Goal: Obtain resource: Obtain resource

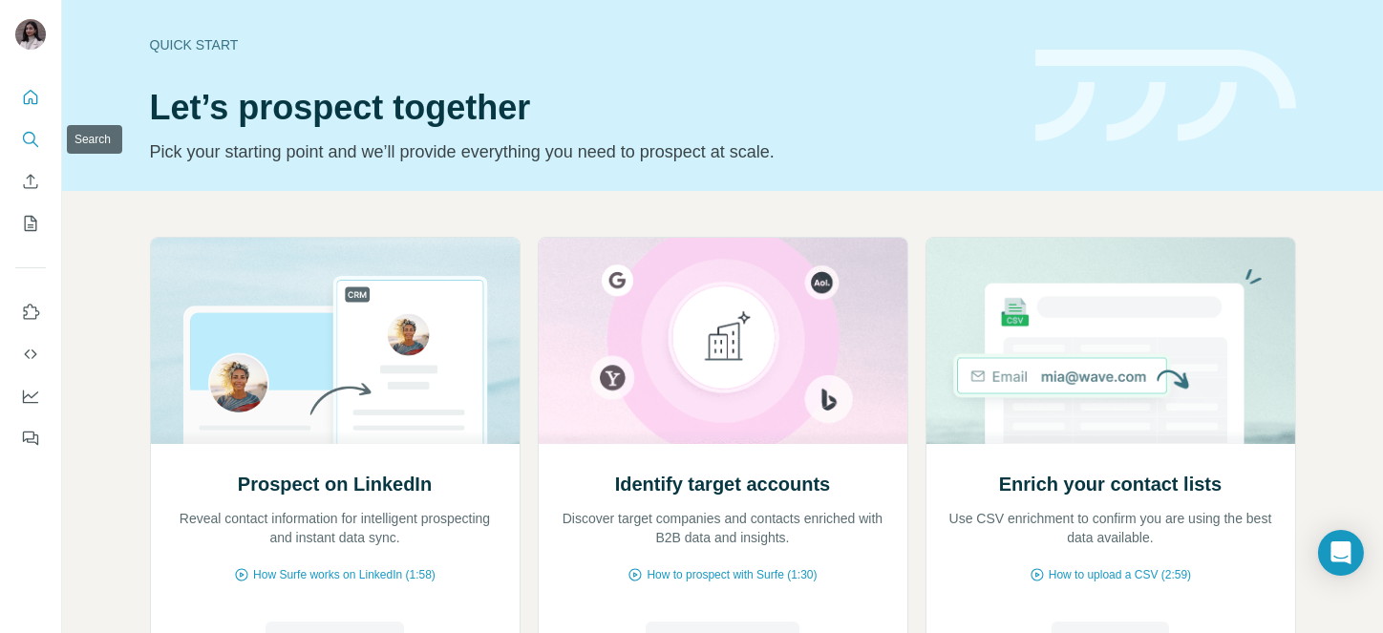
click at [27, 153] on button "Search" at bounding box center [30, 139] width 31 height 34
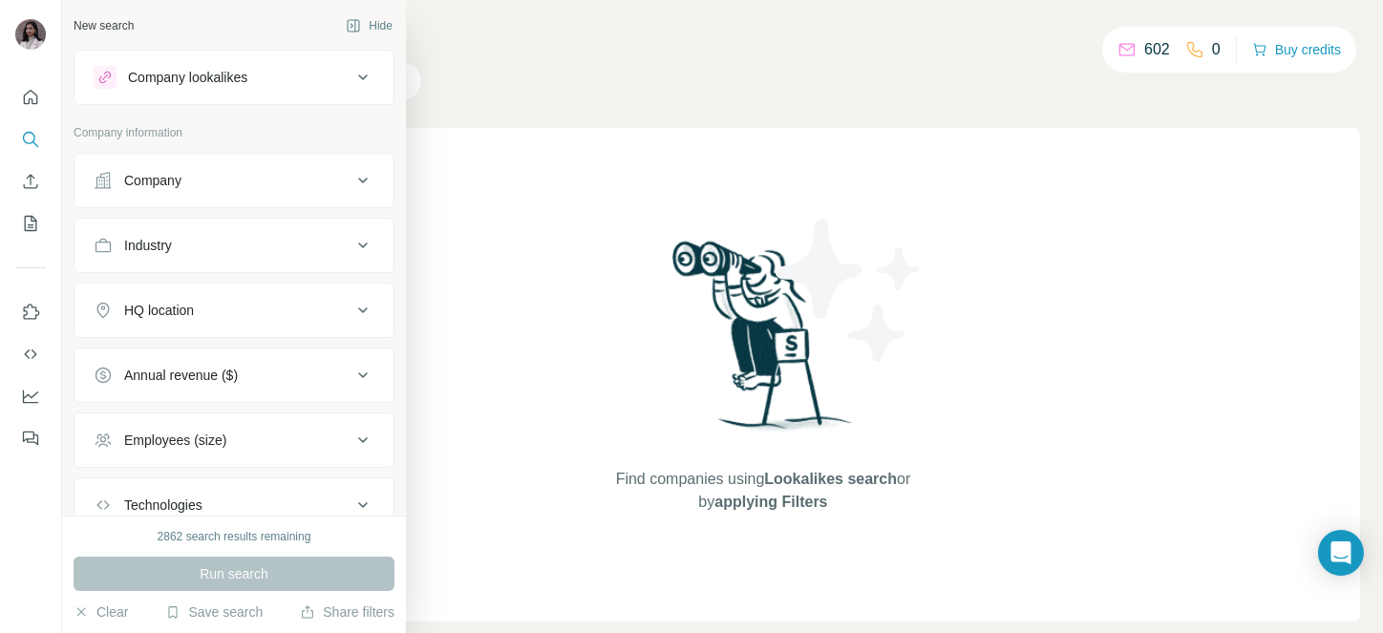
click at [181, 174] on div "Company" at bounding box center [152, 180] width 57 height 19
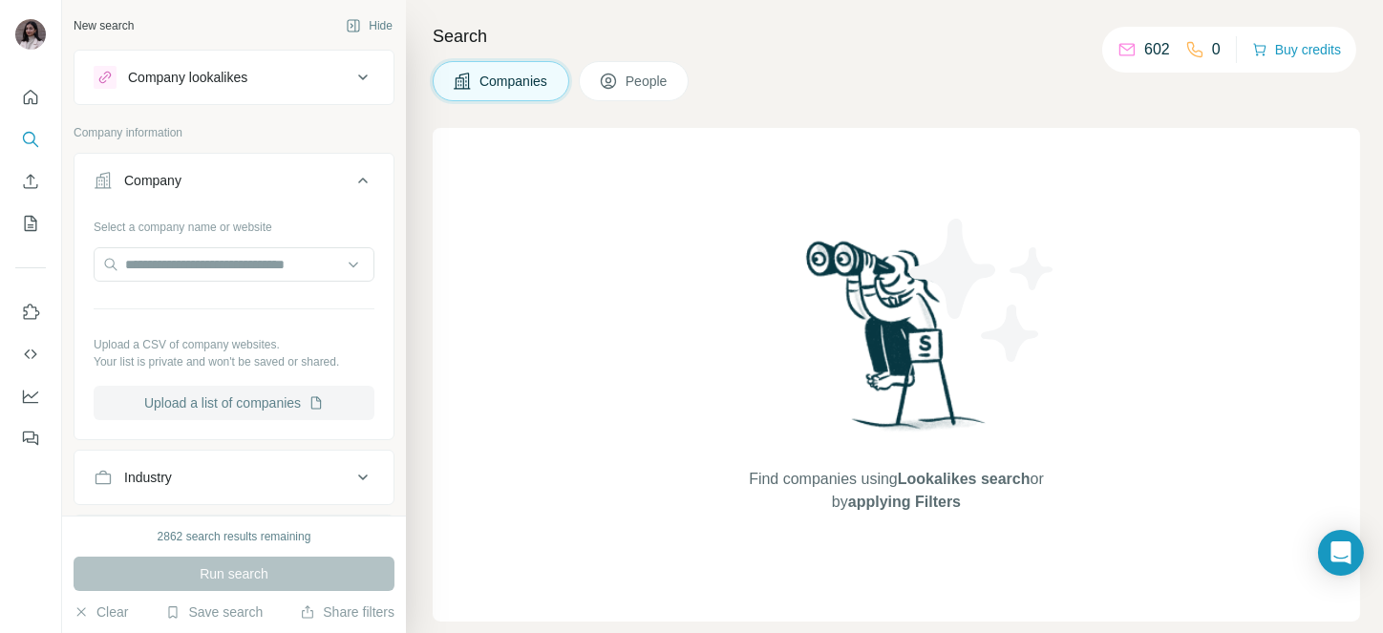
click at [211, 409] on button "Upload a list of companies" at bounding box center [234, 403] width 281 height 34
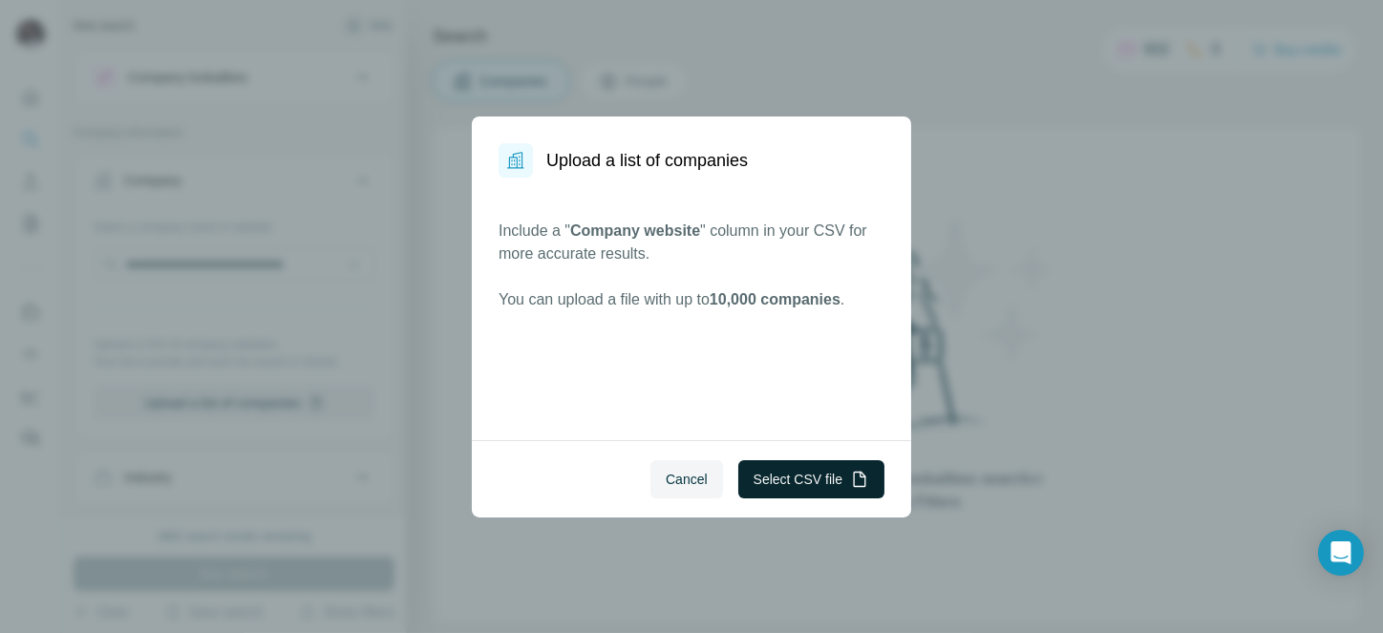
click at [824, 470] on button "Select CSV file" at bounding box center [811, 479] width 146 height 38
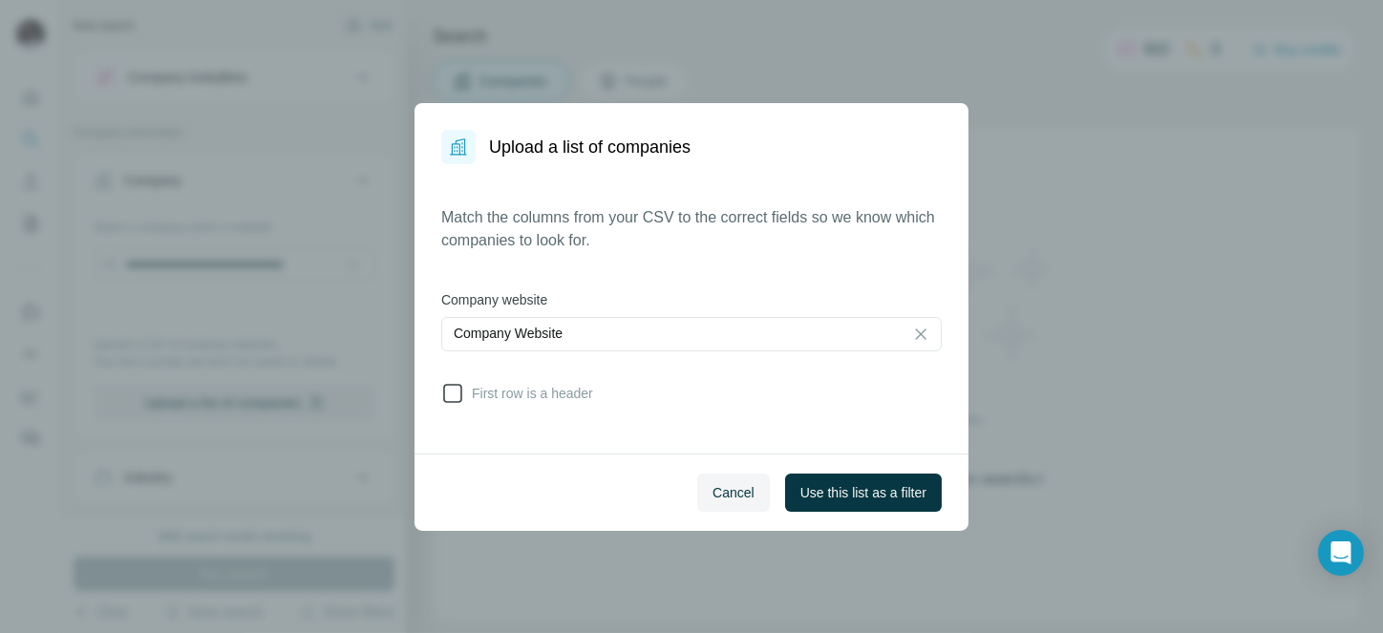
click at [449, 384] on icon at bounding box center [452, 393] width 19 height 19
click at [807, 474] on span "Use this list as a filter" at bounding box center [864, 492] width 126 height 19
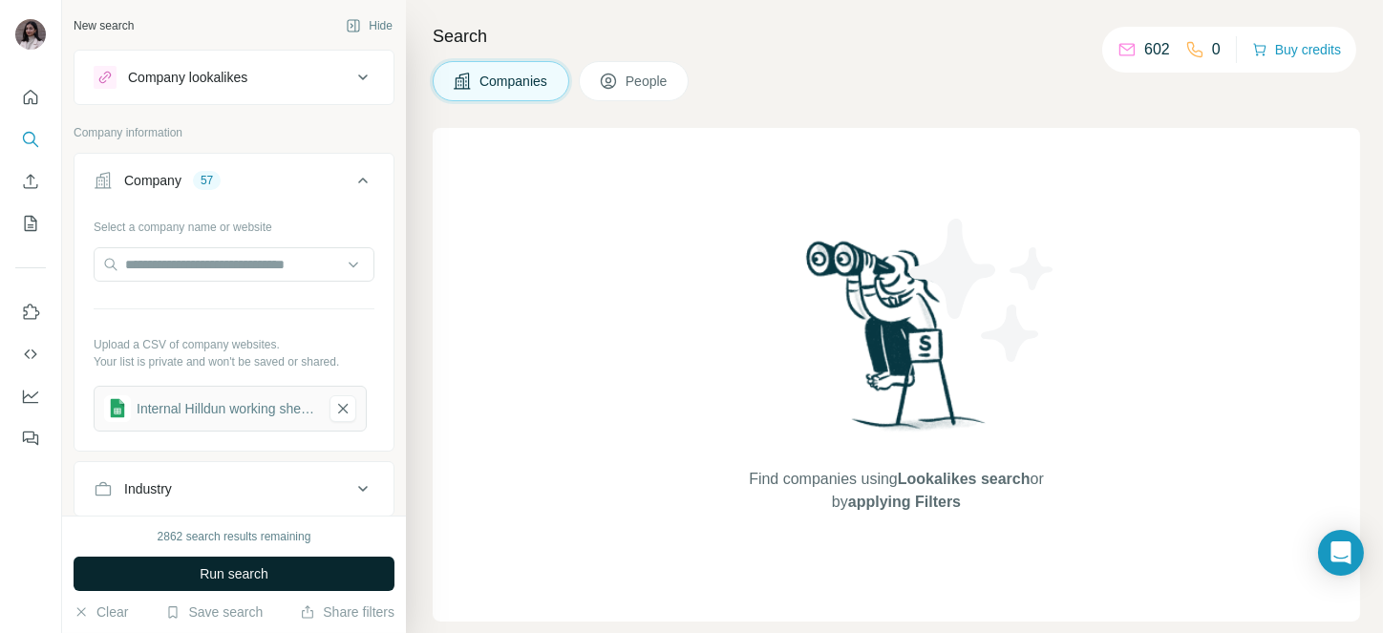
click at [200, 474] on span "Run search" at bounding box center [234, 574] width 69 height 19
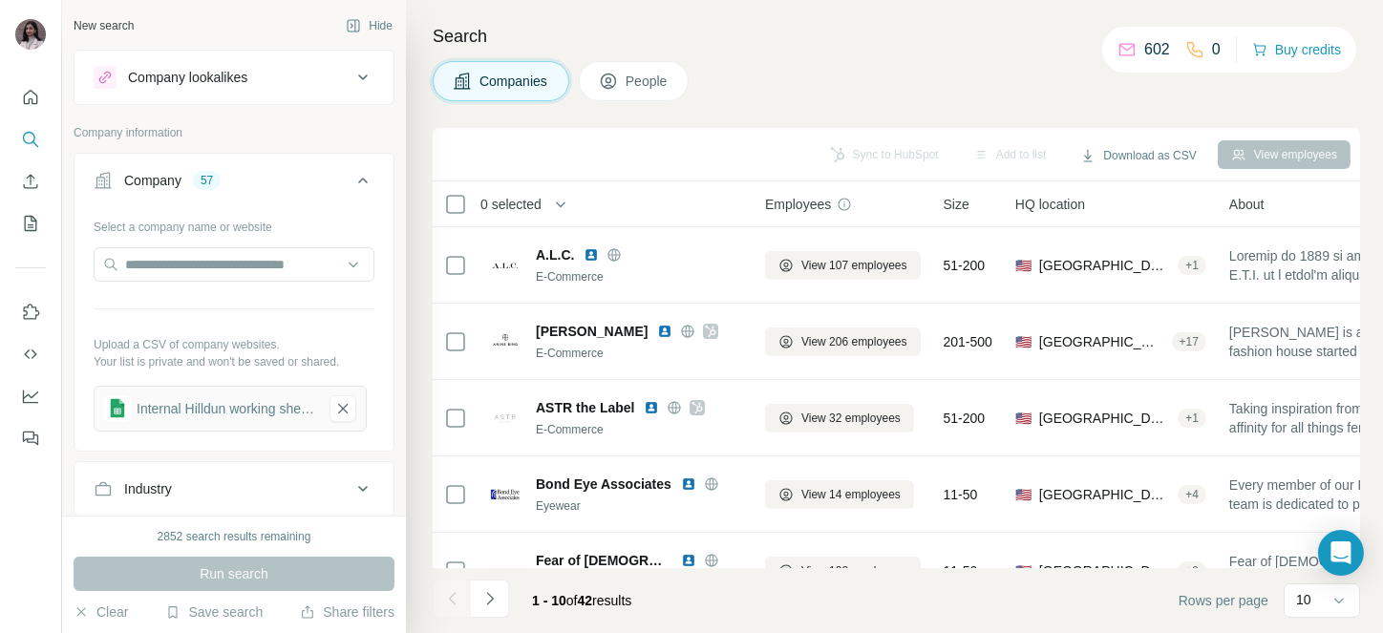
click at [533, 195] on span "0 selected" at bounding box center [511, 204] width 61 height 19
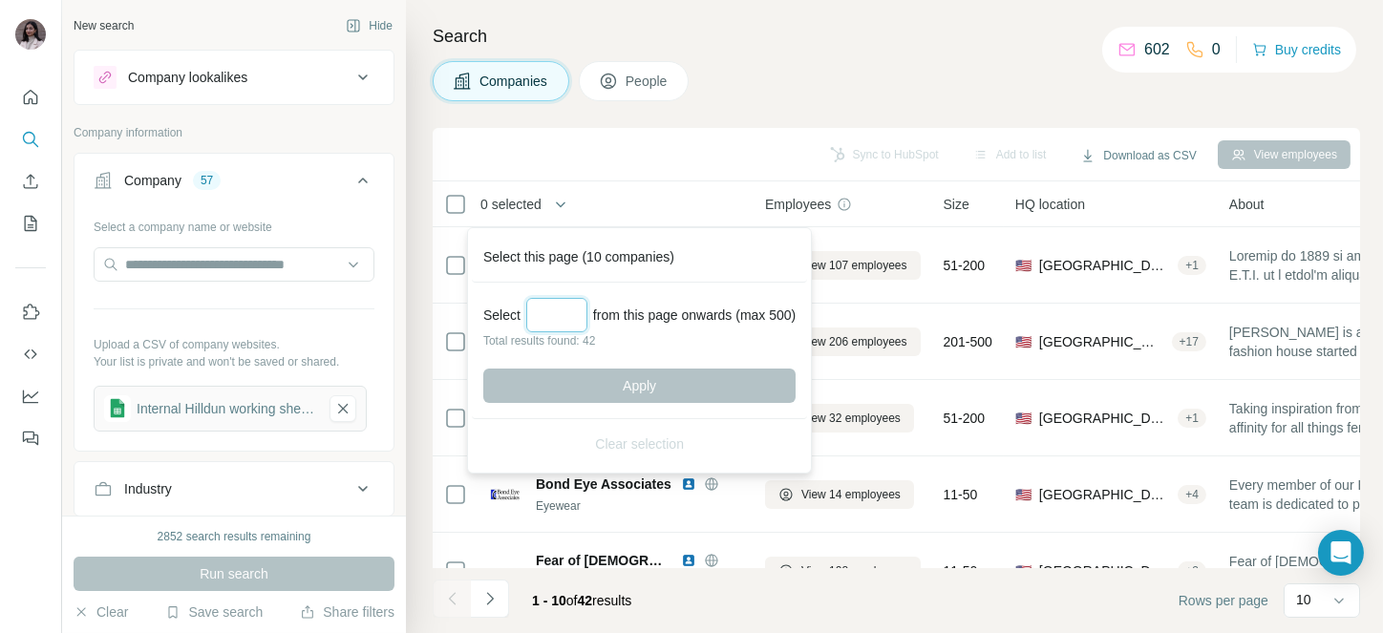
click at [536, 300] on input "Select a number (up to 500)" at bounding box center [556, 315] width 61 height 34
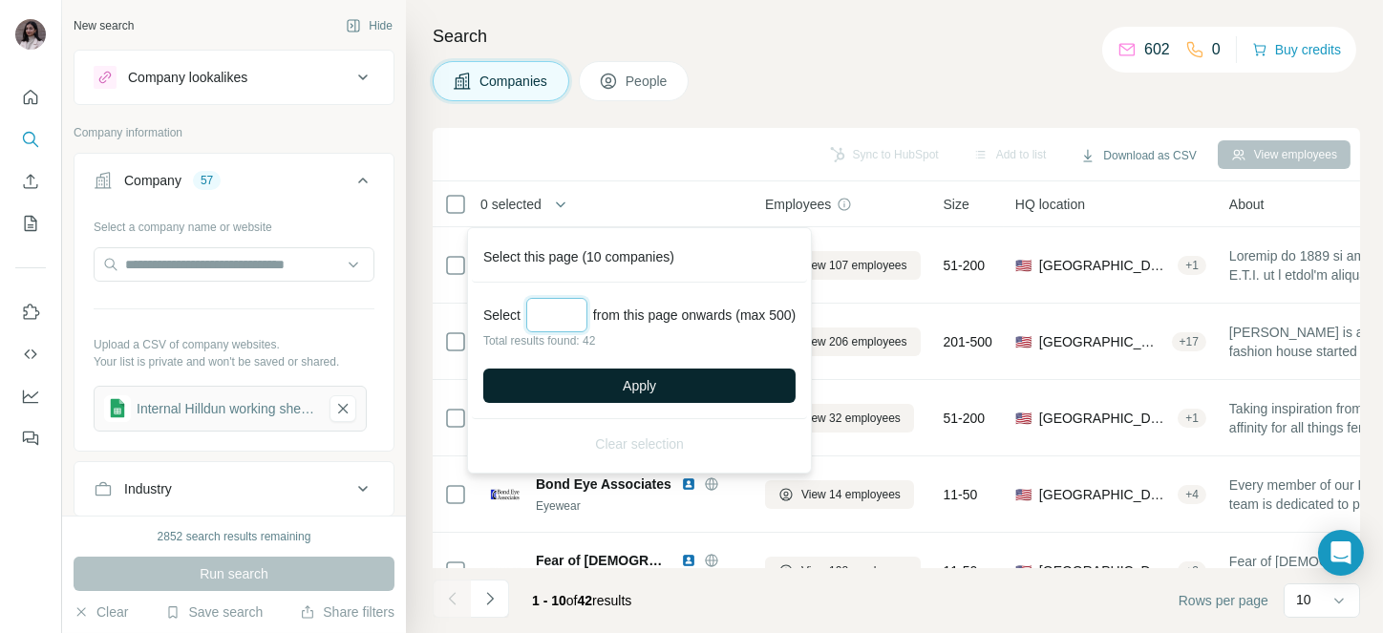
type input "**"
click at [636, 383] on span "Apply" at bounding box center [639, 385] width 33 height 19
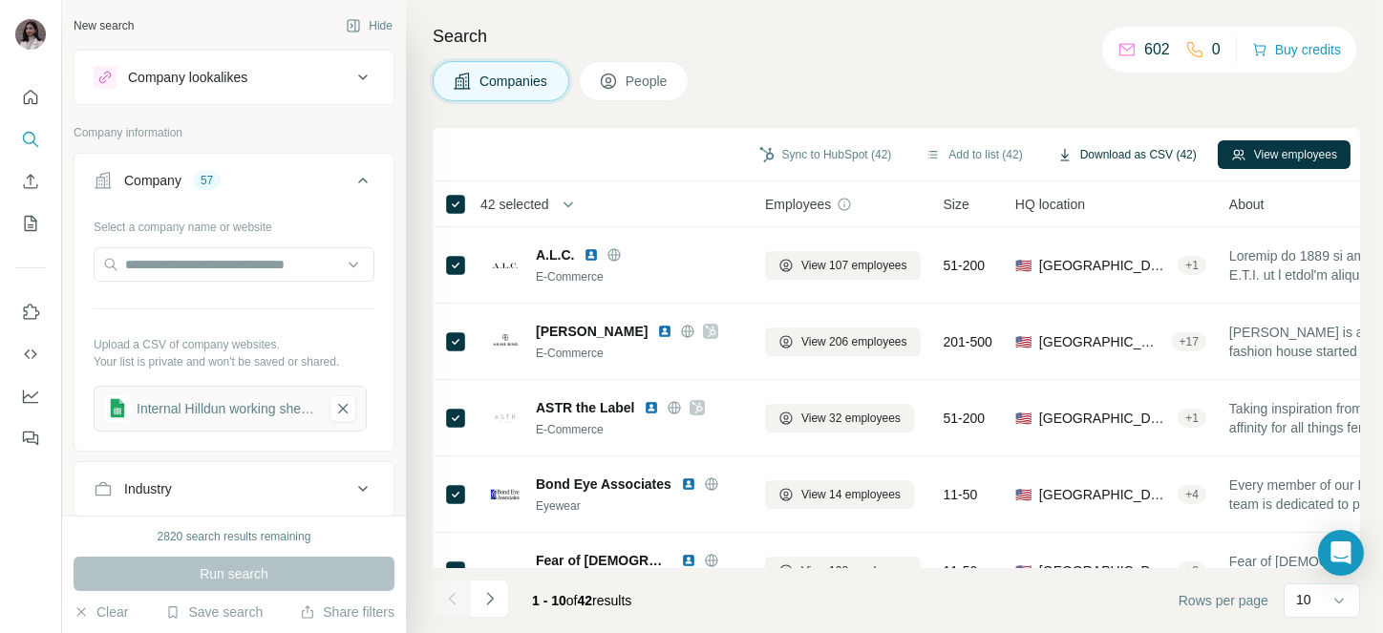
click at [1102, 154] on button "Download as CSV (42)" at bounding box center [1127, 154] width 166 height 29
click at [348, 400] on icon "button" at bounding box center [342, 408] width 17 height 19
click at [201, 246] on div "Select a company name or website Upload a CSV of company websites. Your list is…" at bounding box center [234, 315] width 281 height 209
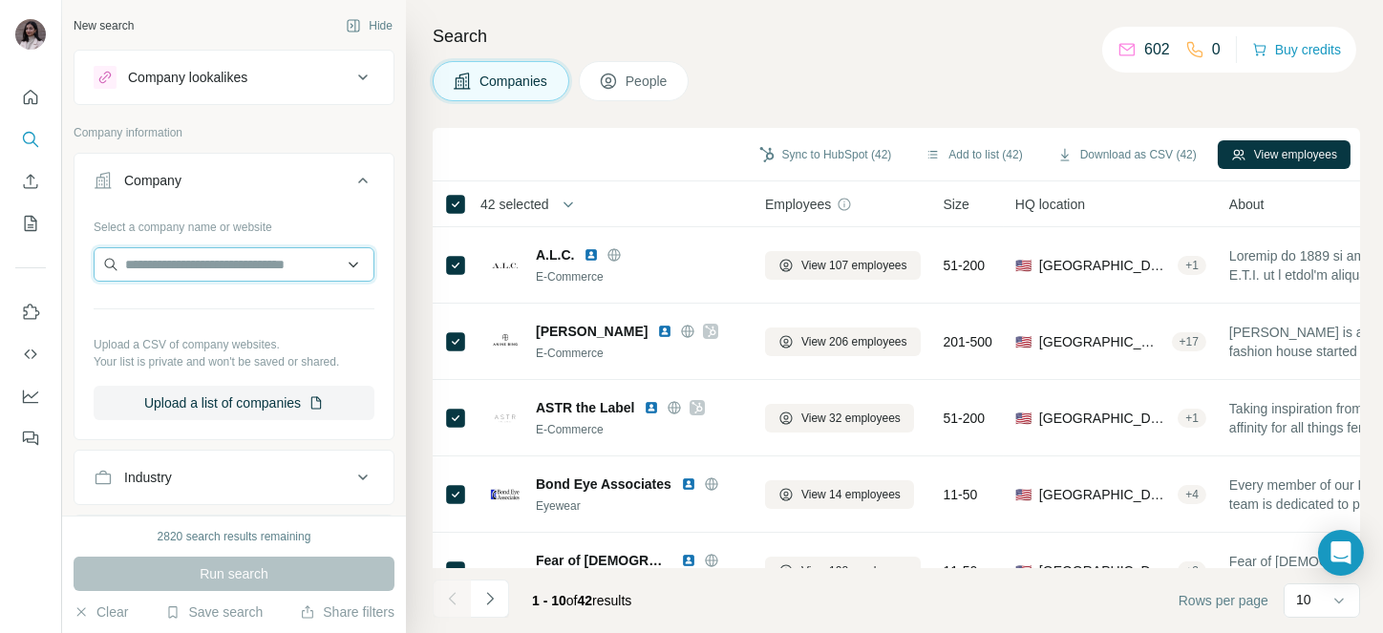
click at [192, 265] on input "text" at bounding box center [234, 264] width 281 height 34
paste input "**********"
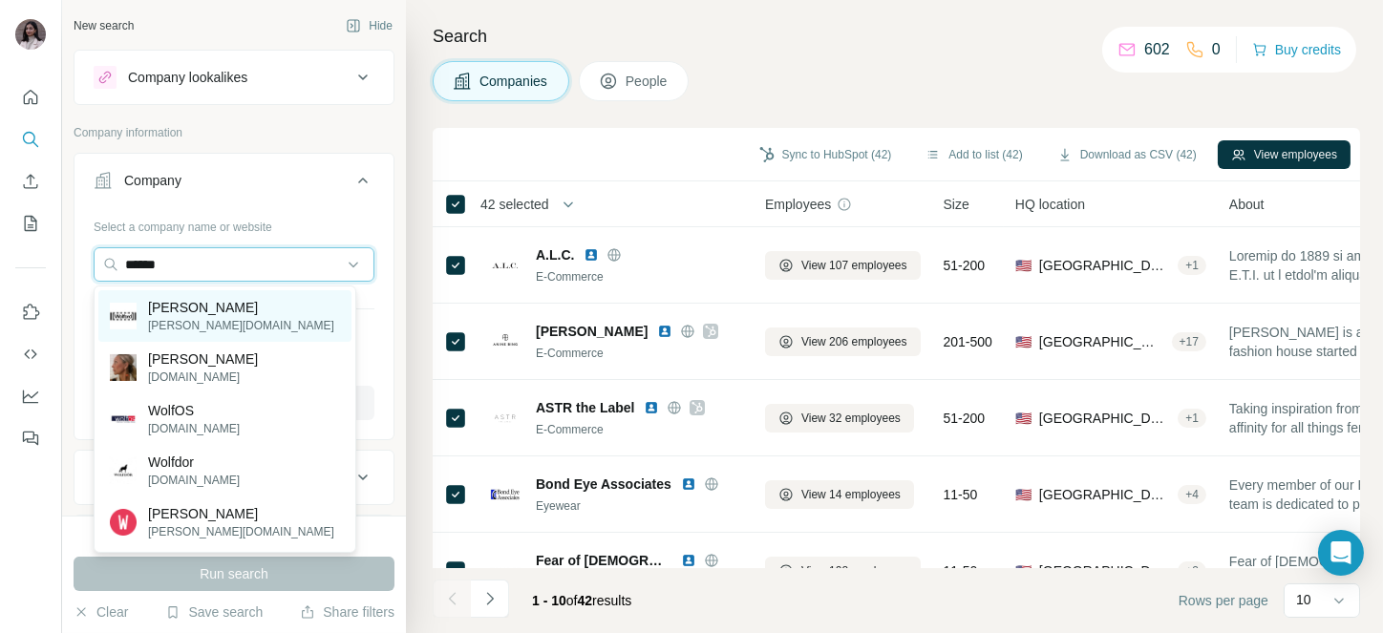
type input "******"
click at [183, 322] on p "[PERSON_NAME][DOMAIN_NAME]" at bounding box center [241, 325] width 186 height 17
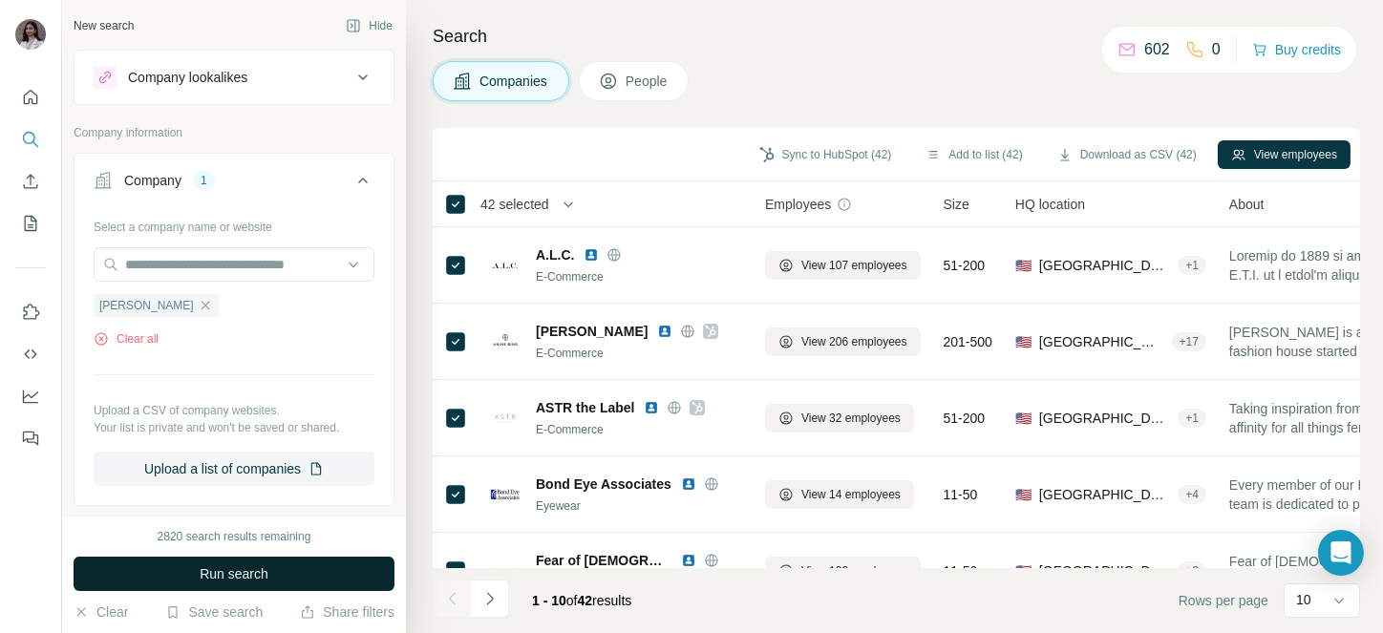
click at [226, 474] on button "Run search" at bounding box center [234, 574] width 321 height 34
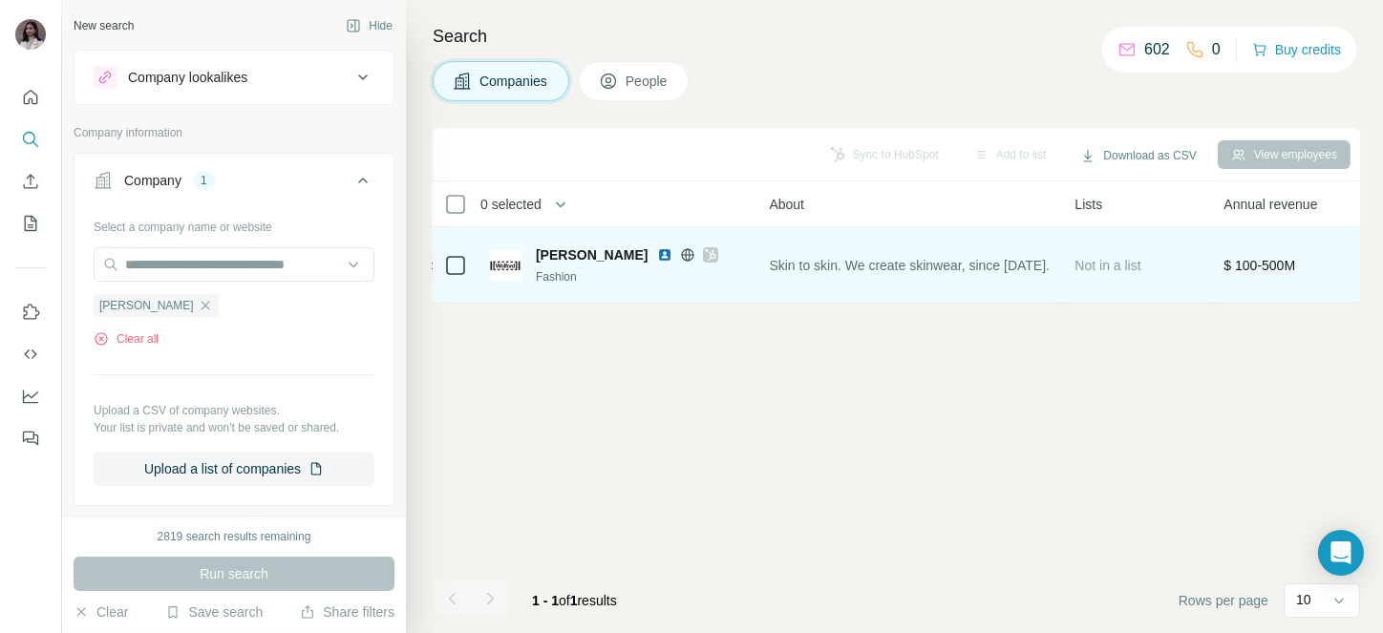
scroll to position [0, 449]
